Goal: Task Accomplishment & Management: Complete application form

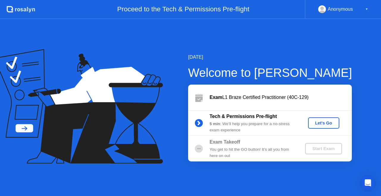
click at [323, 123] on div "Let's Go" at bounding box center [324, 123] width 27 height 5
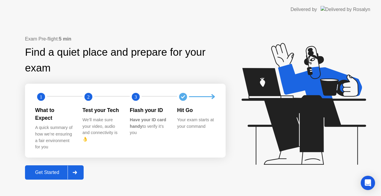
click at [49, 170] on div "Get Started" at bounding box center [47, 172] width 41 height 5
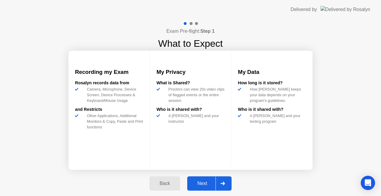
click at [199, 181] on div "Next" at bounding box center [202, 183] width 27 height 5
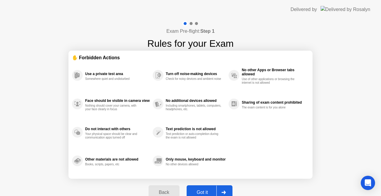
click at [199, 190] on div "Got it" at bounding box center [202, 192] width 28 height 5
select select "**********"
select select "*******"
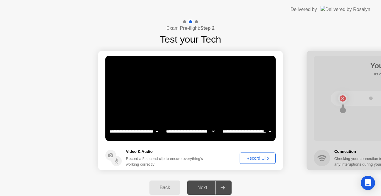
click at [252, 160] on div "Record Clip" at bounding box center [258, 158] width 32 height 5
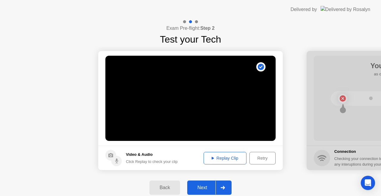
click at [219, 158] on div "Replay Clip" at bounding box center [225, 158] width 39 height 5
click at [199, 187] on div "Next" at bounding box center [202, 187] width 27 height 5
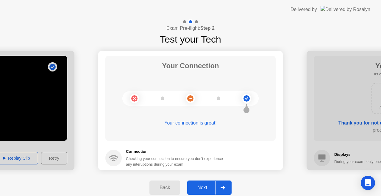
click at [206, 188] on div "Next" at bounding box center [202, 187] width 27 height 5
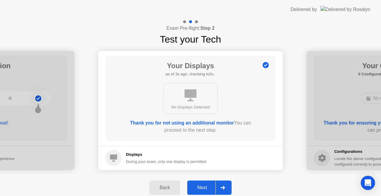
click at [204, 186] on div "Next" at bounding box center [202, 187] width 27 height 5
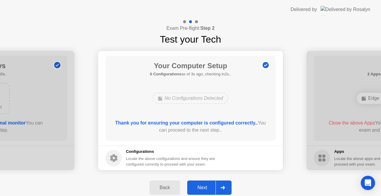
click at [202, 187] on div "Next" at bounding box center [202, 187] width 27 height 5
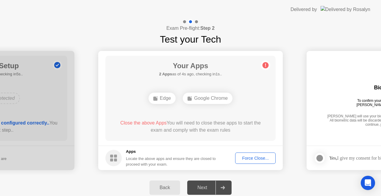
click at [252, 158] on div "Force Close..." at bounding box center [255, 158] width 36 height 5
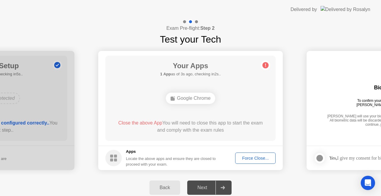
click at [253, 156] on div "Force Close..." at bounding box center [255, 158] width 36 height 5
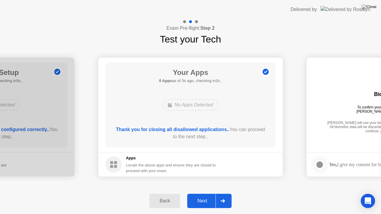
click at [203, 196] on div "Next" at bounding box center [202, 201] width 27 height 5
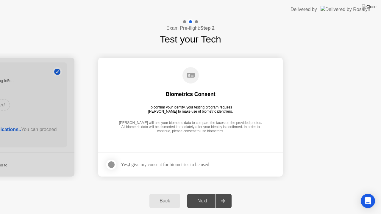
click at [111, 166] on div at bounding box center [111, 164] width 7 height 7
click at [204, 196] on div "Next" at bounding box center [202, 201] width 27 height 5
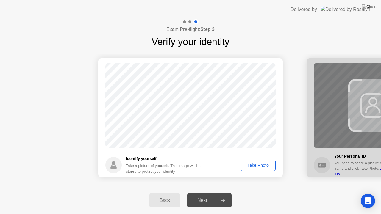
click at [261, 165] on div "Take Photo" at bounding box center [258, 165] width 31 height 5
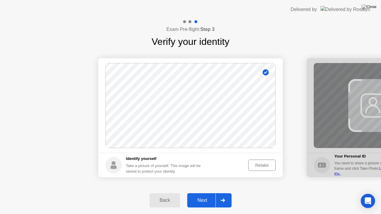
click at [207, 196] on div "Next" at bounding box center [202, 200] width 27 height 5
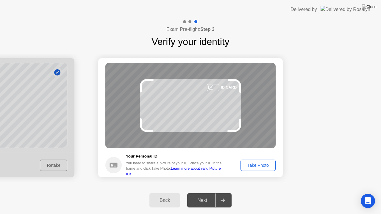
click at [255, 165] on div "Take Photo" at bounding box center [258, 165] width 31 height 5
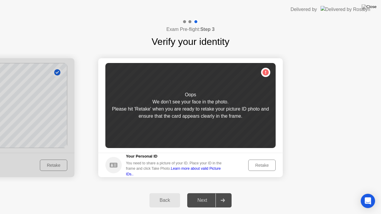
click at [253, 167] on div "Retake" at bounding box center [261, 165] width 23 height 5
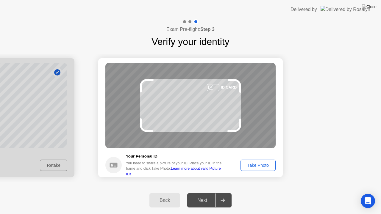
click at [253, 167] on div "Take Photo" at bounding box center [258, 165] width 31 height 5
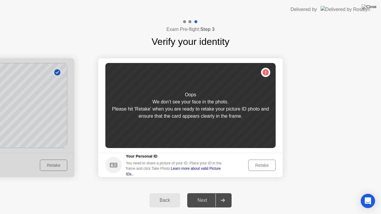
click at [253, 167] on div "Retake" at bounding box center [261, 165] width 23 height 5
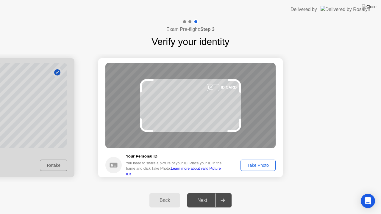
click at [253, 167] on div "Take Photo" at bounding box center [258, 165] width 31 height 5
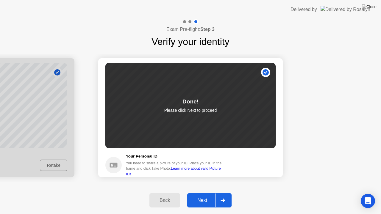
click at [209, 196] on div "Next" at bounding box center [202, 200] width 27 height 5
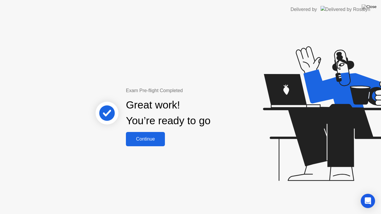
click at [160, 138] on div "Continue" at bounding box center [145, 139] width 35 height 5
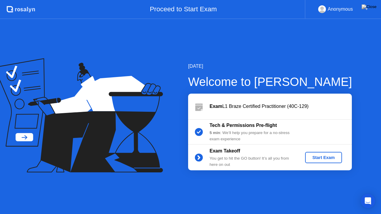
click at [318, 157] on div "Start Exam" at bounding box center [324, 157] width 32 height 5
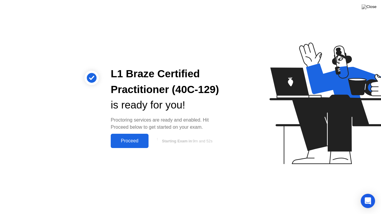
click at [129, 139] on div "Proceed" at bounding box center [130, 140] width 34 height 5
